Goal: Transaction & Acquisition: Purchase product/service

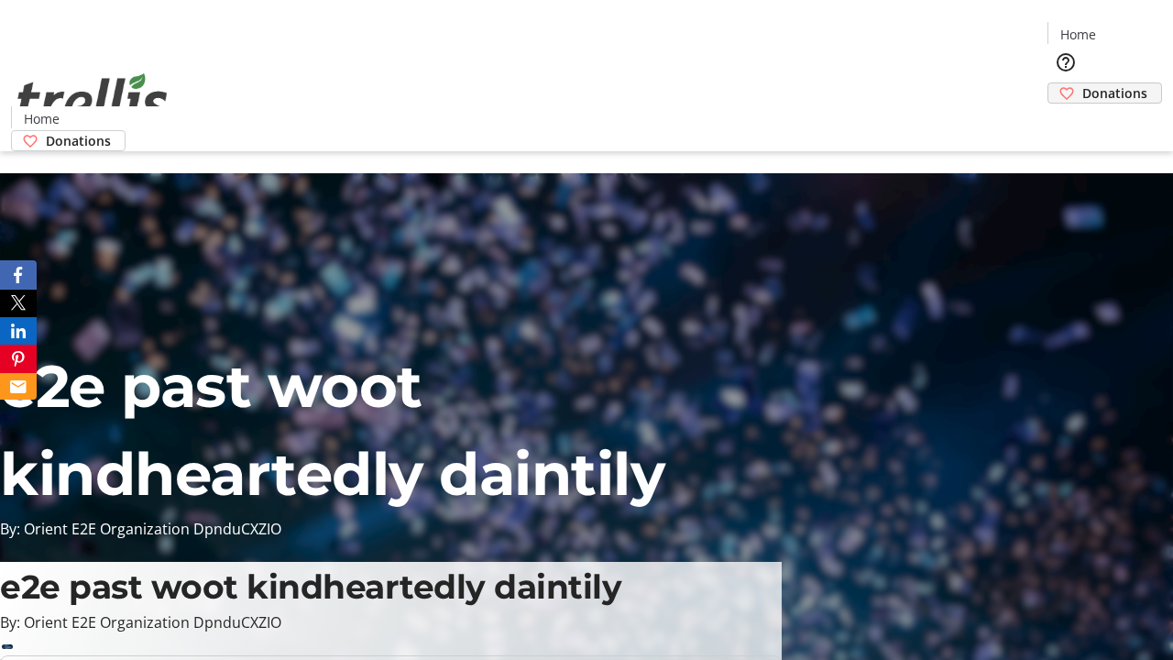
click at [1082, 83] on span "Donations" at bounding box center [1114, 92] width 65 height 19
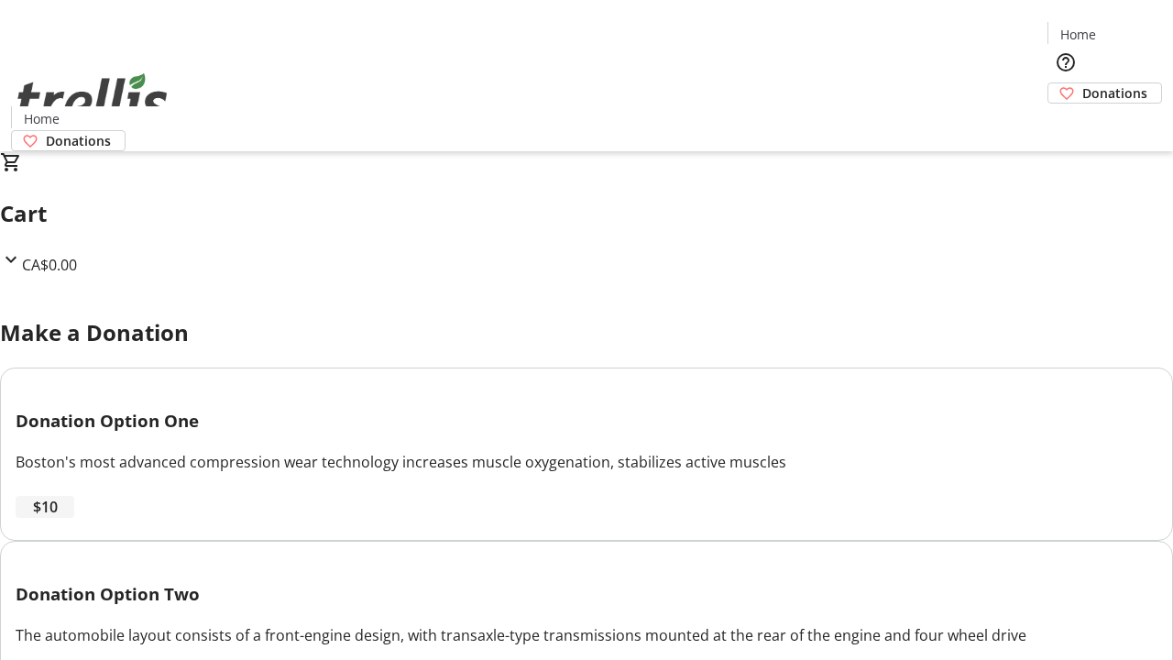
click at [58, 518] on span "$10" at bounding box center [45, 507] width 25 height 22
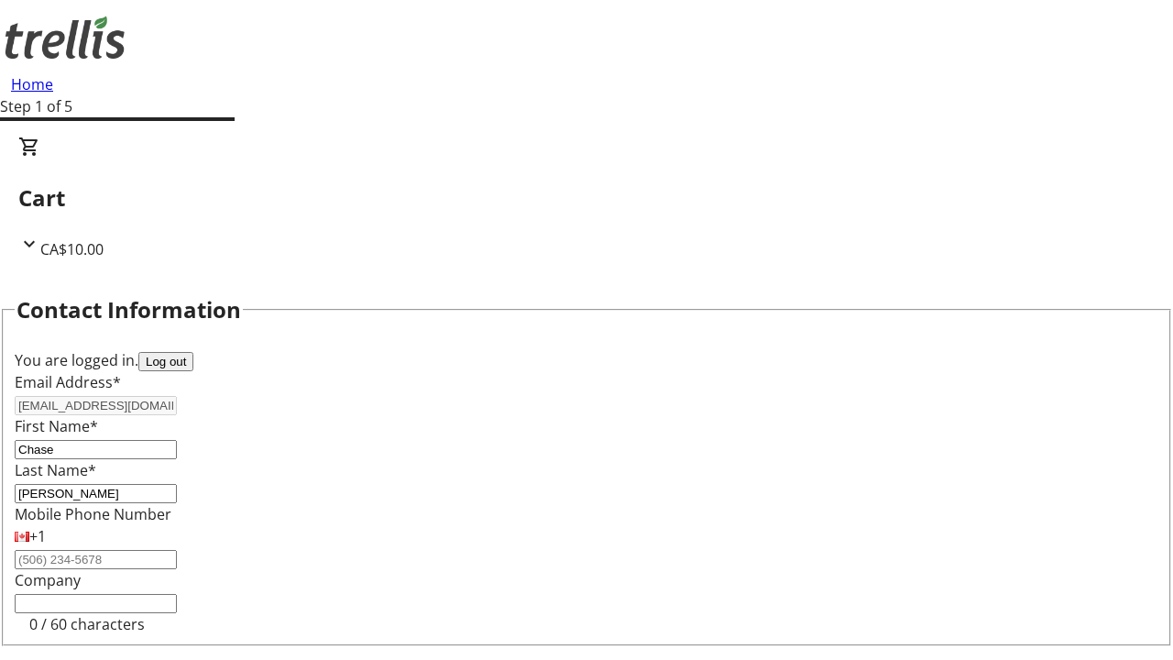
select select "CA"
select select "BC"
type input "Kelowna"
type input "V1Y 0C2"
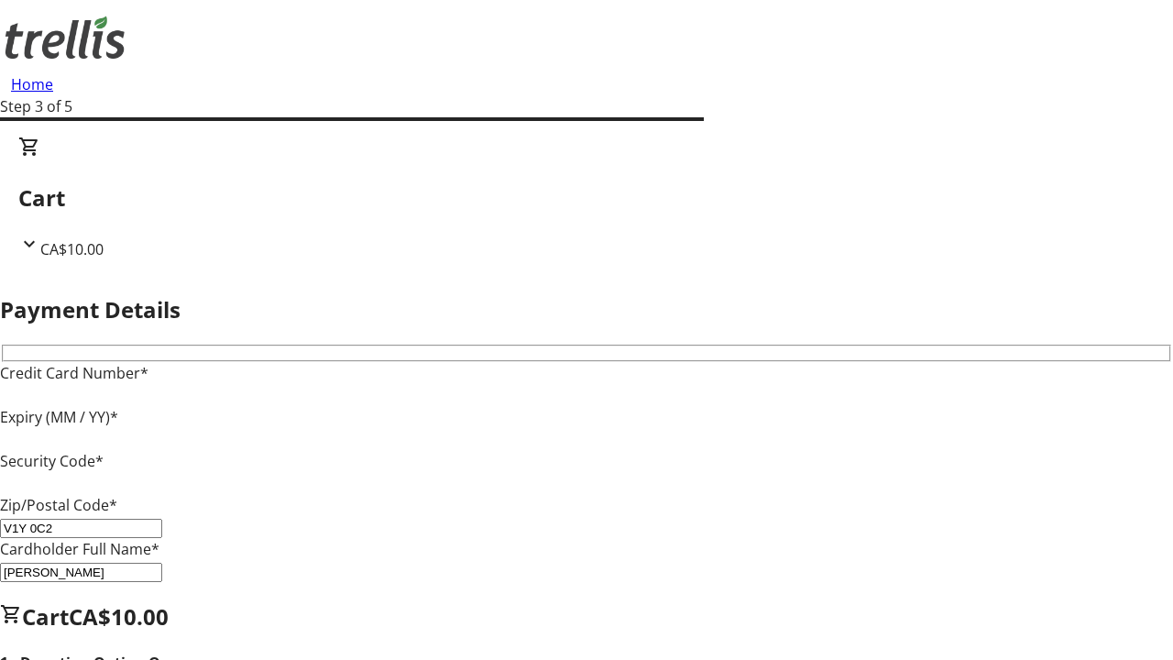
type input "V1Y 0C2"
